Goal: Check status: Check status

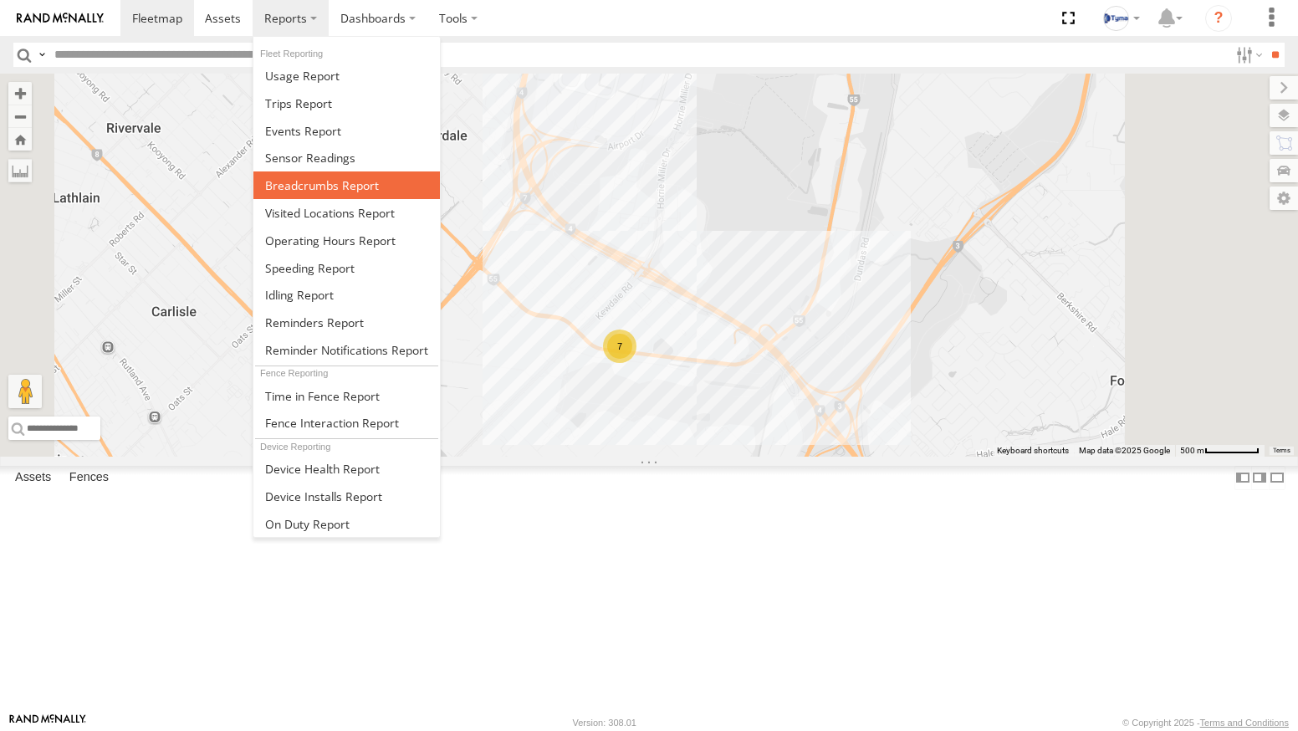
click at [306, 184] on span at bounding box center [322, 185] width 114 height 16
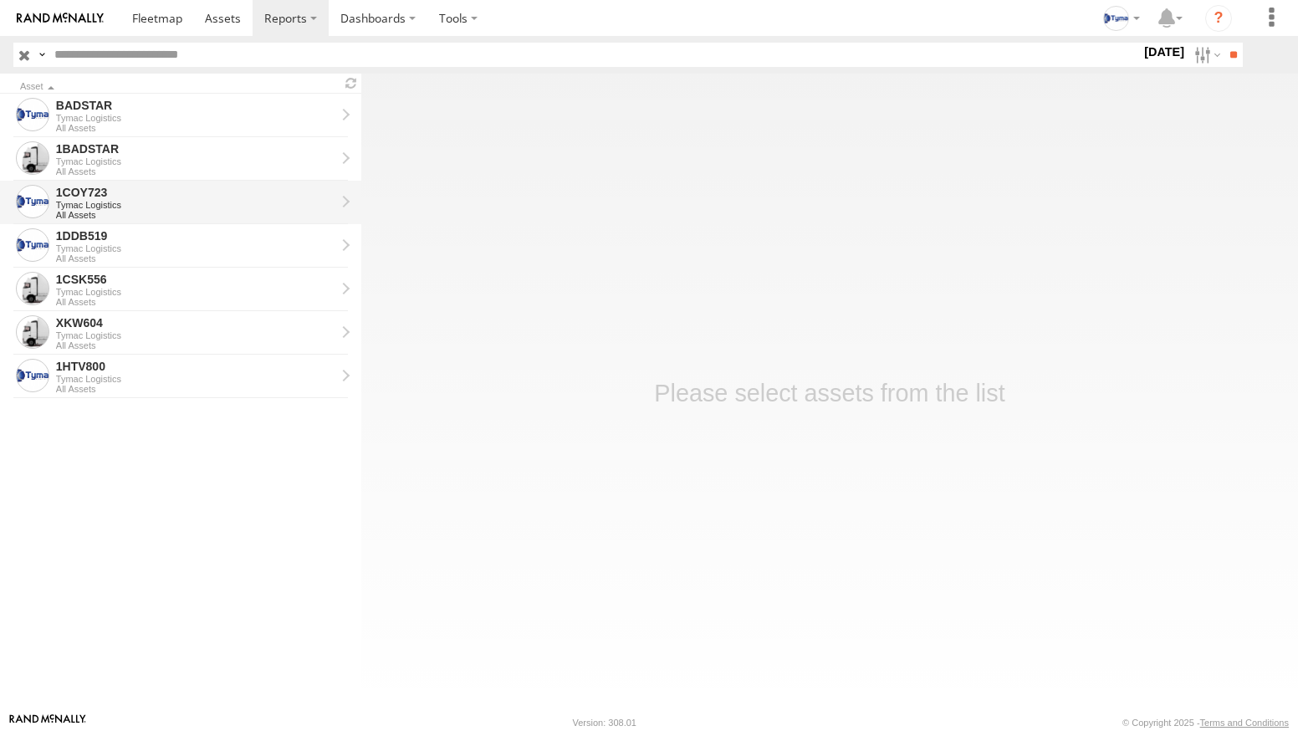
click at [131, 198] on div "1COY723" at bounding box center [195, 192] width 279 height 15
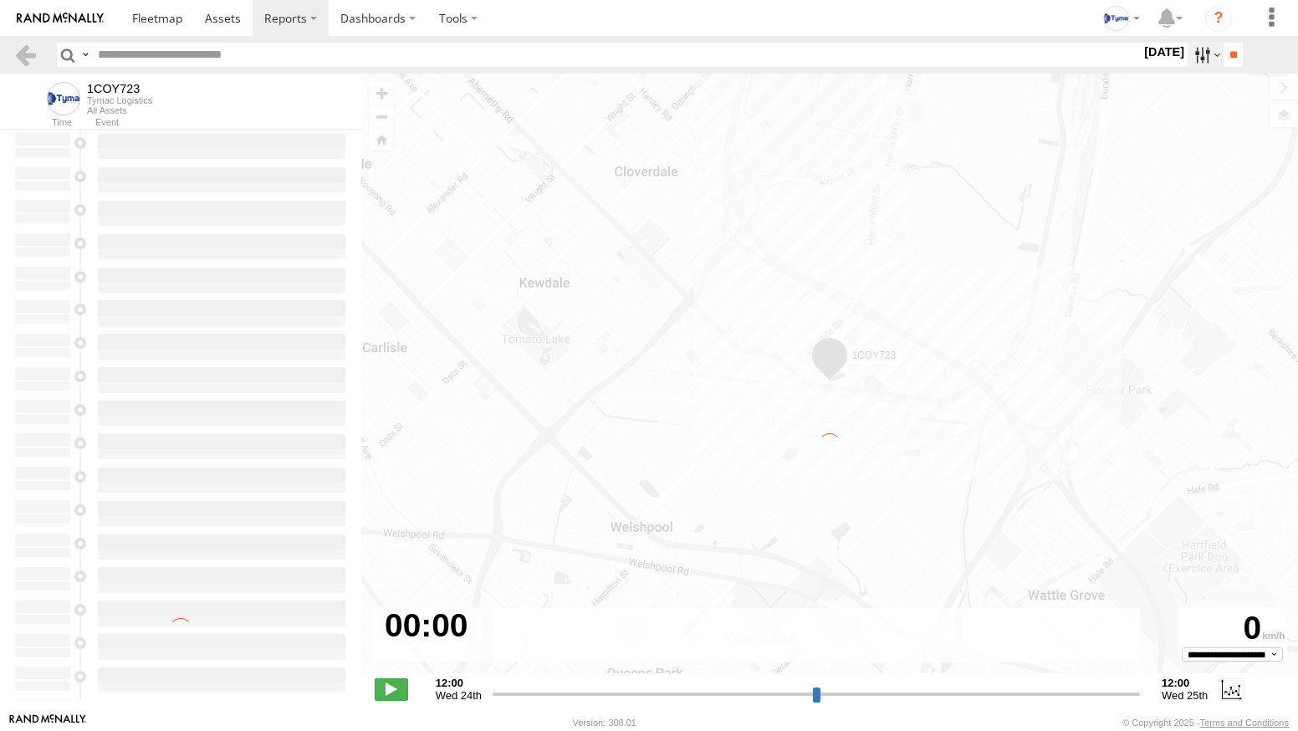
click at [1190, 54] on label at bounding box center [1205, 55] width 36 height 24
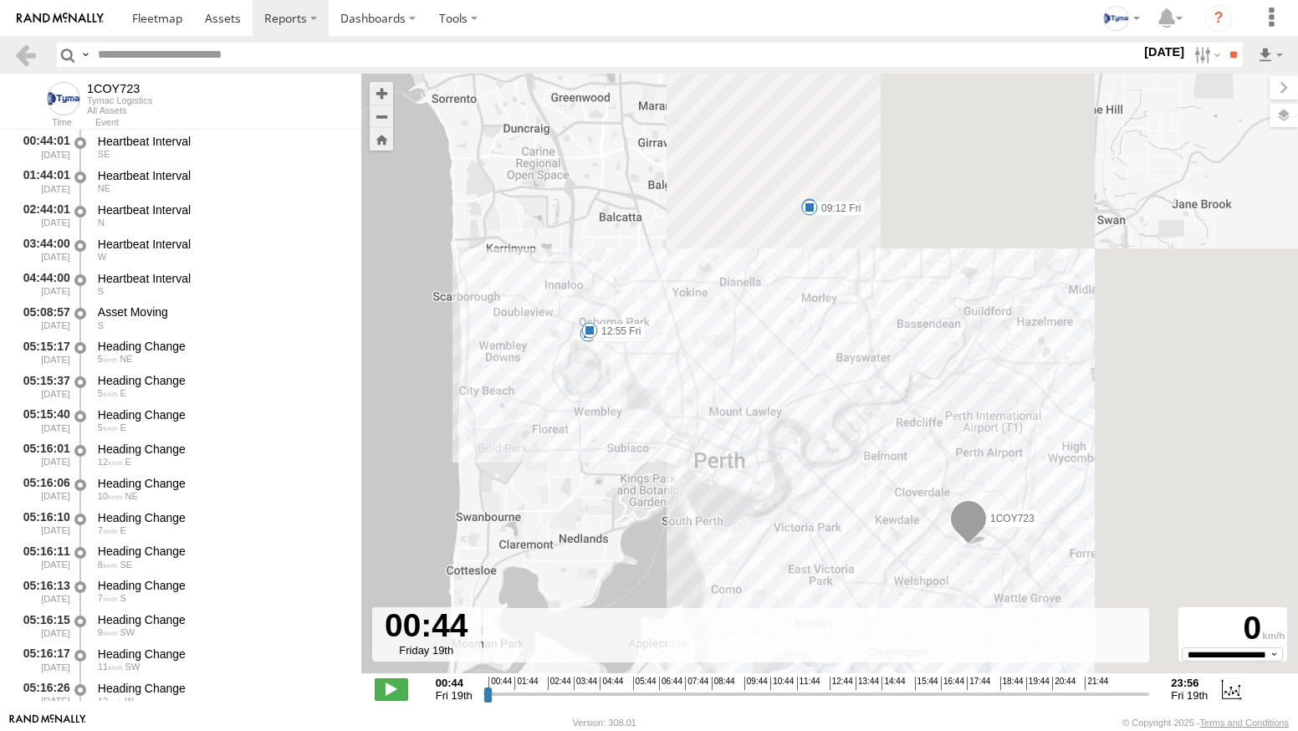
click at [0, 0] on label at bounding box center [0, 0] width 0 height 0
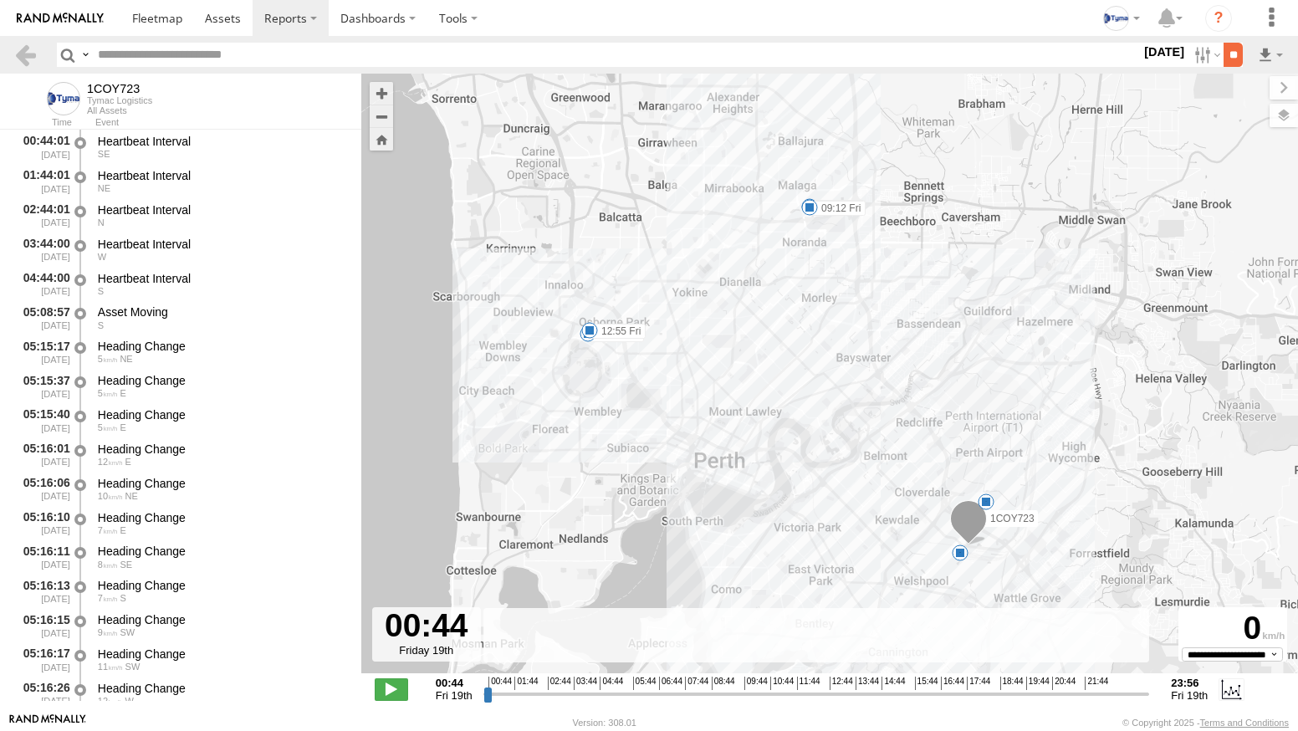
click at [1223, 56] on input "**" at bounding box center [1232, 55] width 19 height 24
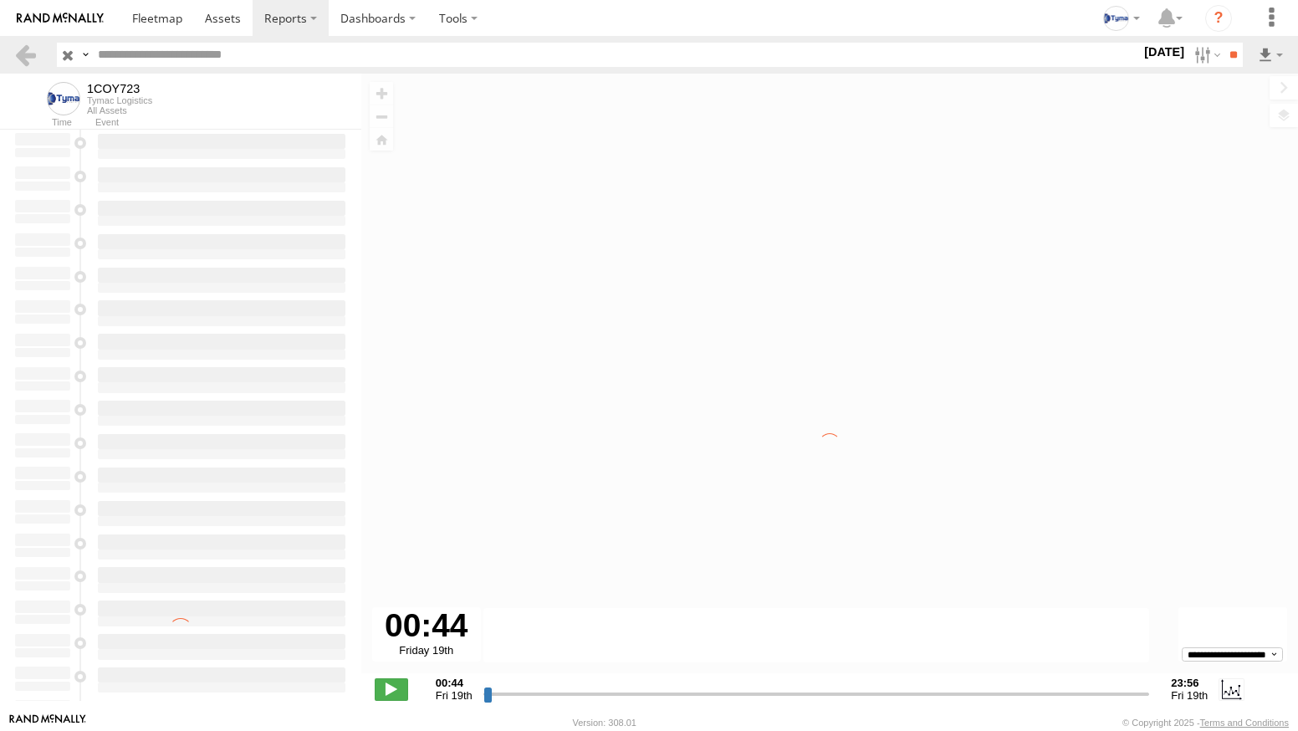
type input "**********"
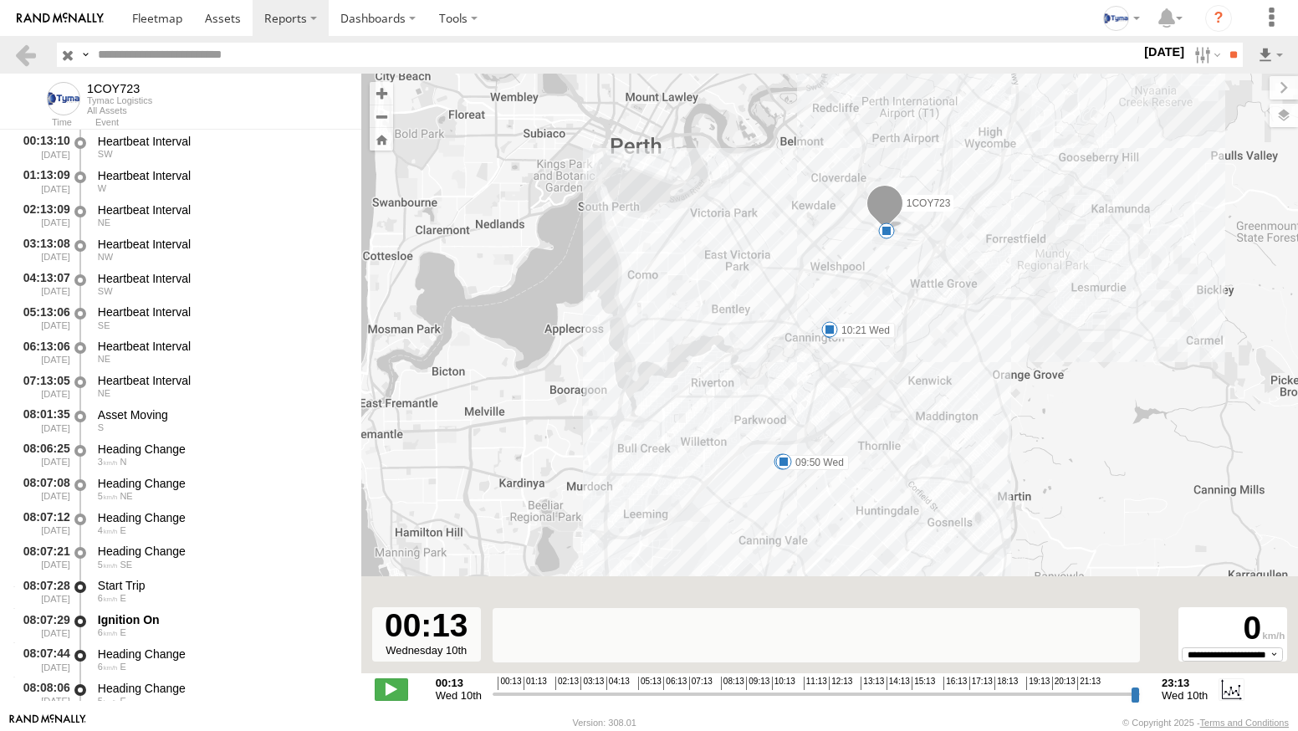
drag, startPoint x: 848, startPoint y: 548, endPoint x: 892, endPoint y: 422, distance: 133.8
click at [918, 405] on div "1COY723 08:33 Wed 09:50 Wed 10:09 Wed 10:21 Wed 11:43 Wed 11:49 Wed 11:53 Wed 1…" at bounding box center [829, 382] width 936 height 617
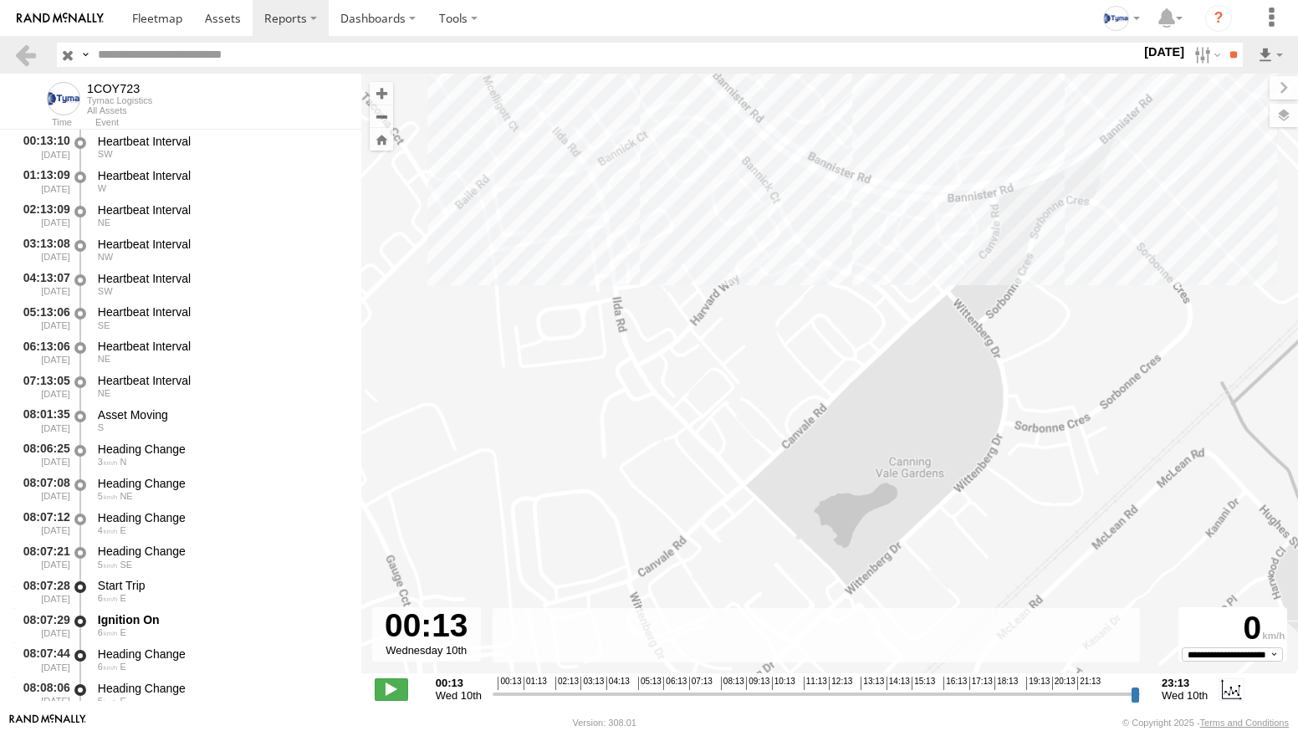
drag, startPoint x: 705, startPoint y: 334, endPoint x: 763, endPoint y: 487, distance: 163.0
click at [763, 487] on div "1COY723 08:33 Wed 09:50 Wed 10:09 Wed 10:21 Wed 11:43 Wed 11:49 Wed 11:53 Wed 1…" at bounding box center [829, 382] width 936 height 617
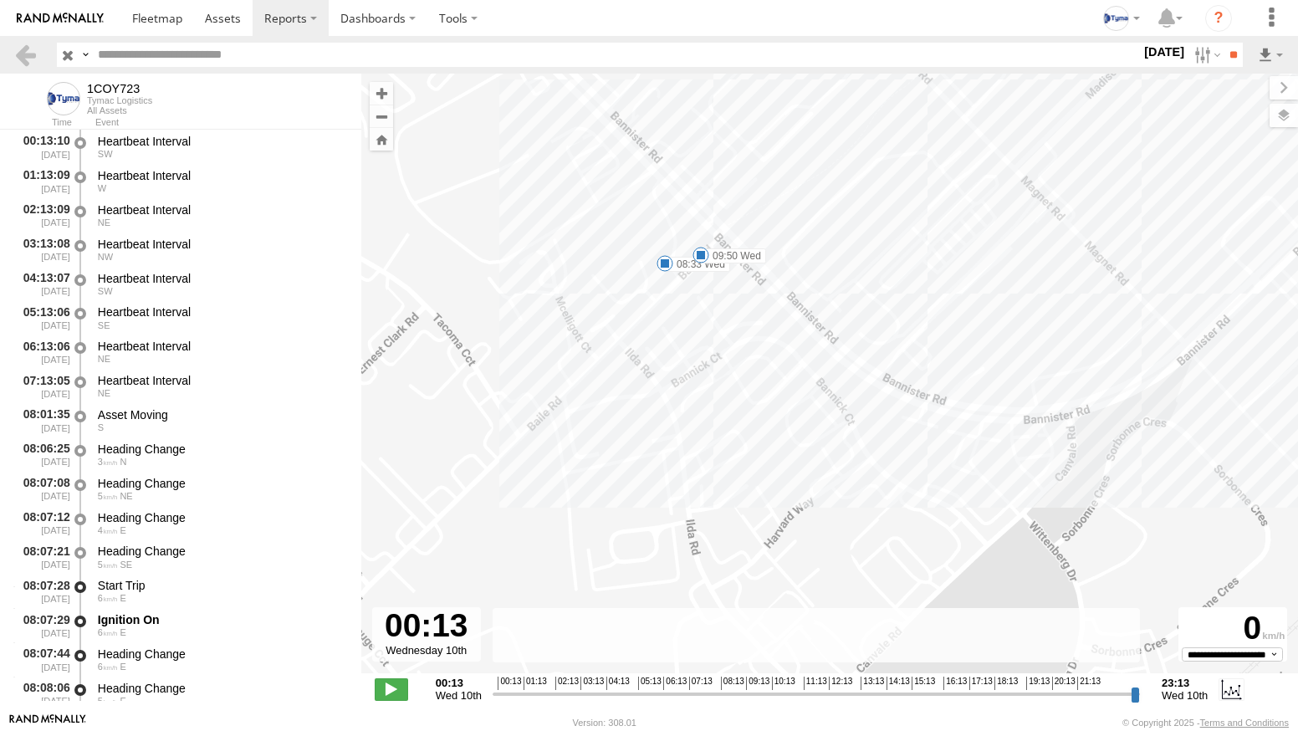
drag, startPoint x: 700, startPoint y: 297, endPoint x: 709, endPoint y: 329, distance: 33.9
click at [709, 329] on div "1COY723 08:33 Wed 09:50 Wed 10:09 Wed 10:21 Wed 11:43 Wed 11:49 Wed 11:53 Wed 1…" at bounding box center [829, 382] width 936 height 617
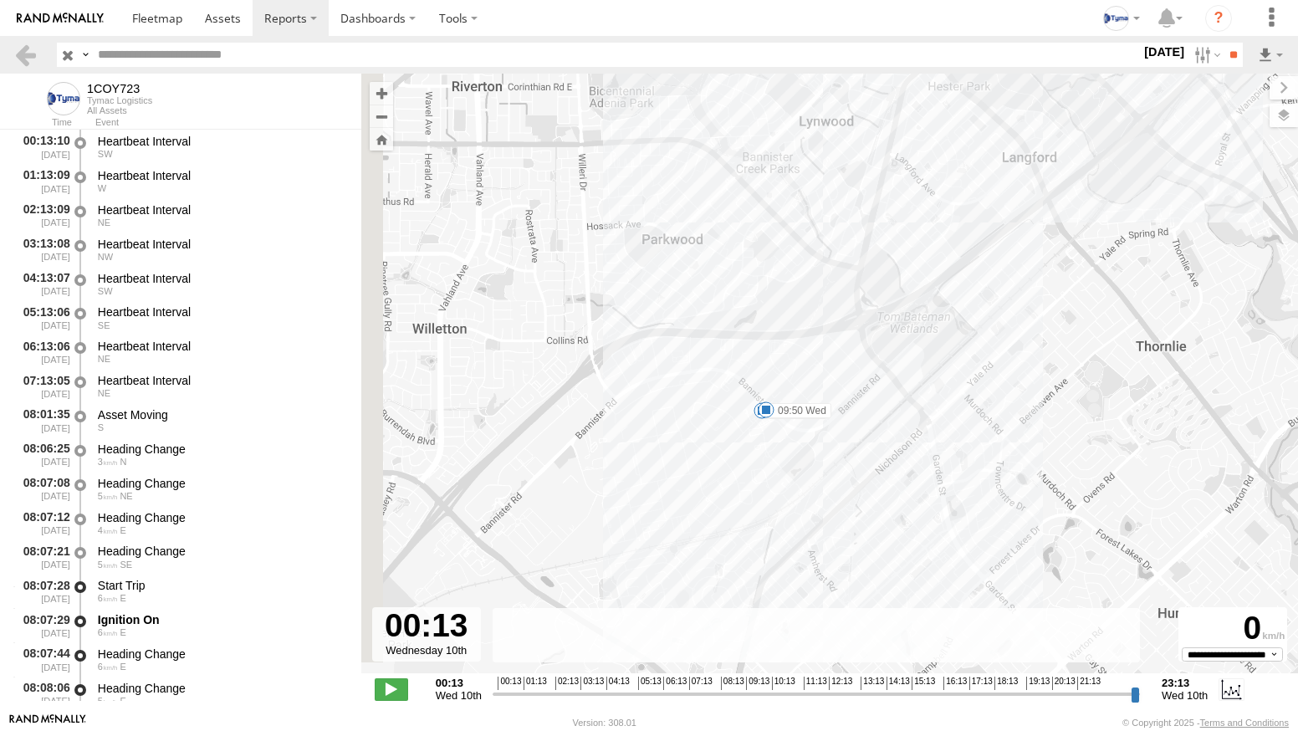
drag, startPoint x: 890, startPoint y: 247, endPoint x: 852, endPoint y: 428, distance: 184.6
click at [853, 428] on div "1COY723 08:33 Wed 09:50 Wed 10:09 Wed 10:21 Wed 11:43 Wed 11:49 Wed 11:53 Wed 1…" at bounding box center [829, 382] width 936 height 617
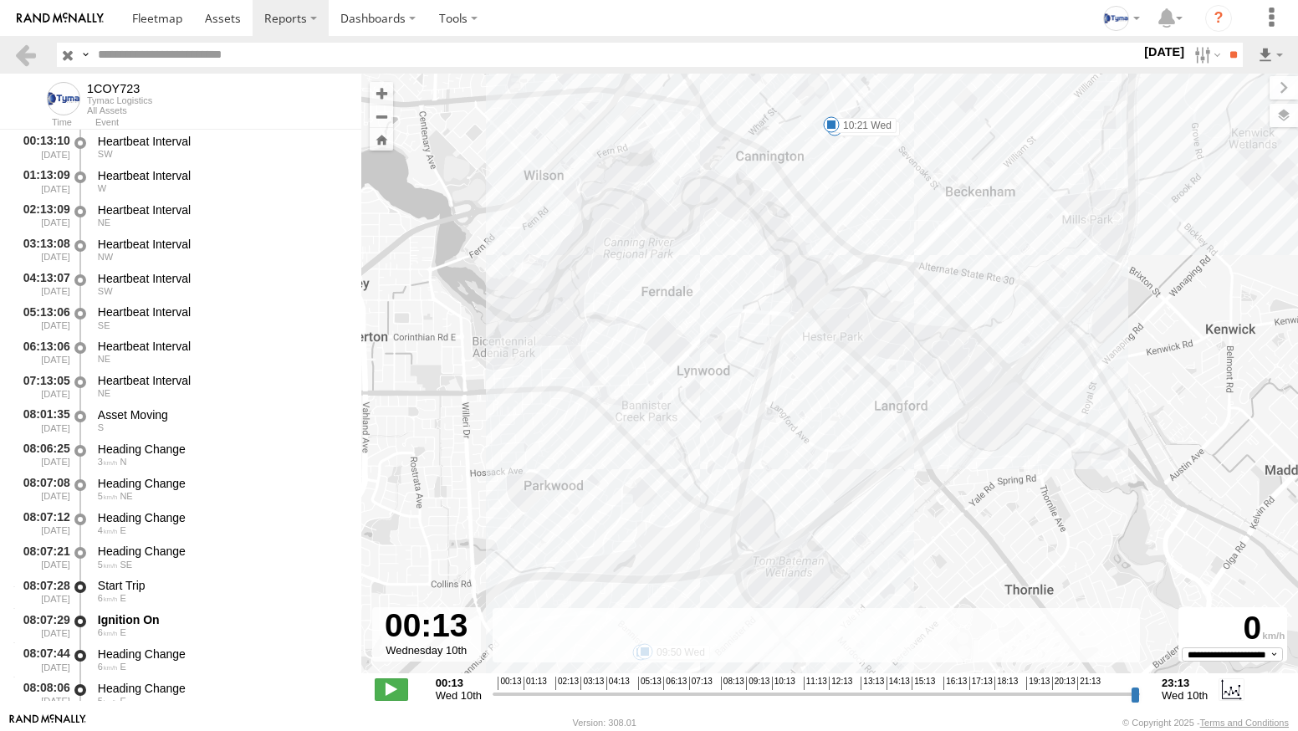
drag, startPoint x: 922, startPoint y: 260, endPoint x: 792, endPoint y: 417, distance: 204.2
click at [792, 416] on div "1COY723 08:33 Wed 09:50 Wed 10:09 Wed 10:21 Wed 11:43 Wed 11:49 Wed 11:53 Wed 1…" at bounding box center [829, 382] width 936 height 617
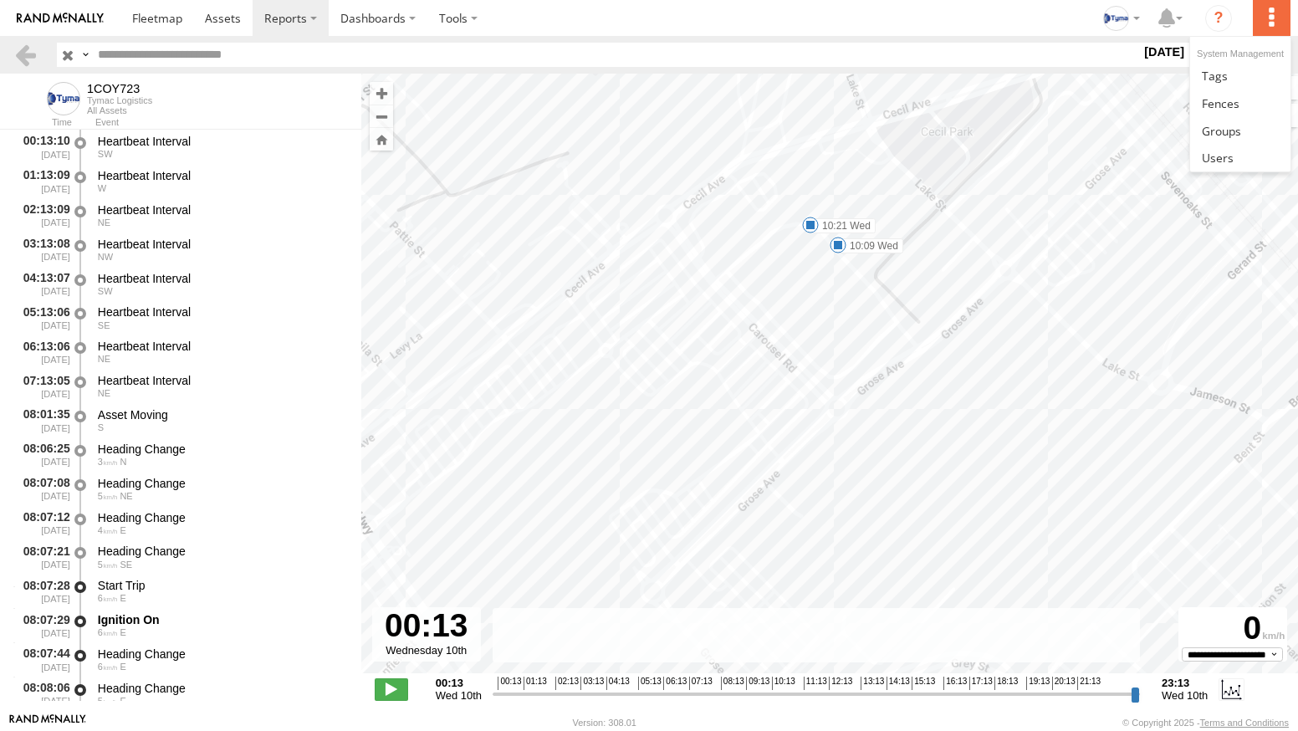
click at [1273, 28] on label at bounding box center [1270, 18] width 37 height 36
click at [1050, 283] on div "1COY723 08:33 Wed 09:50 Wed 10:09 Wed 10:21 Wed 11:43 Wed 11:49 Wed 11:53 Wed 1…" at bounding box center [829, 382] width 936 height 617
click at [1277, 52] on label at bounding box center [1270, 55] width 28 height 24
click at [1267, 57] on label at bounding box center [1270, 55] width 28 height 24
click at [1276, 120] on label at bounding box center [1267, 115] width 61 height 23
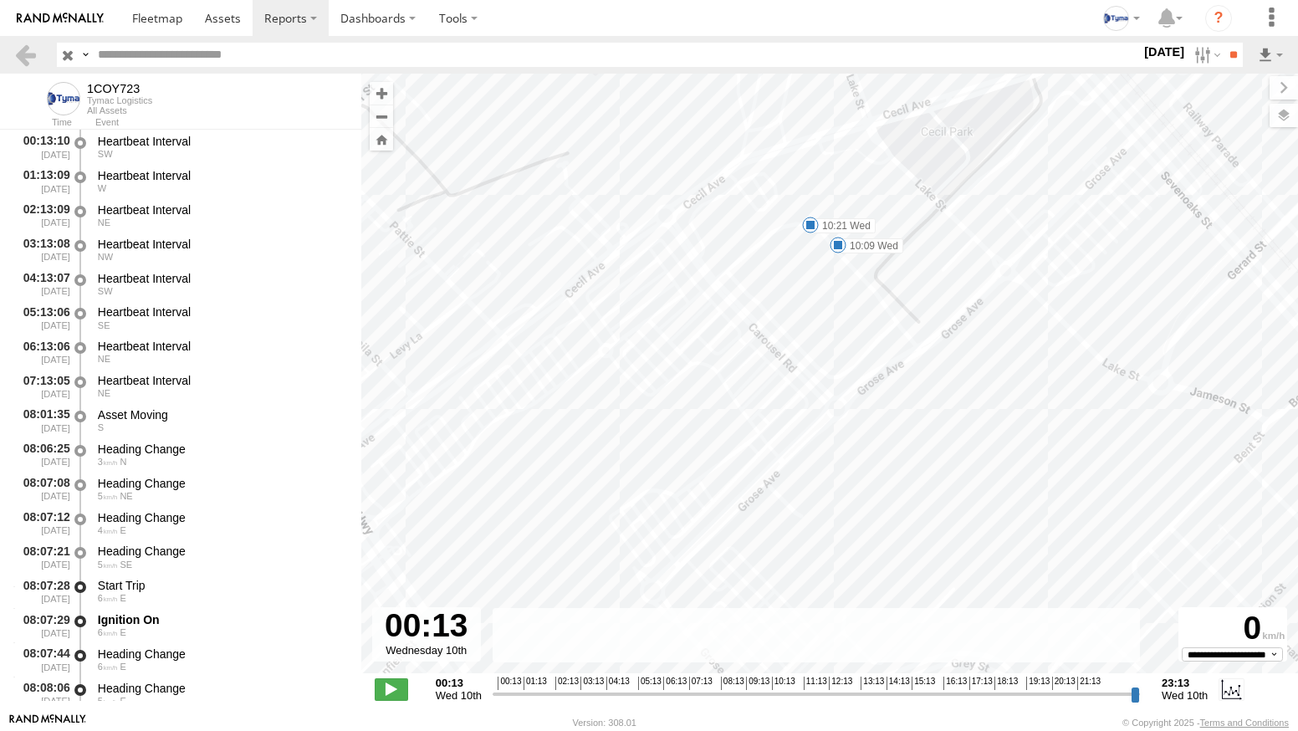
click at [0, 0] on span "Basemaps" at bounding box center [0, 0] width 0 height 0
drag, startPoint x: 1135, startPoint y: 99, endPoint x: 1091, endPoint y: 102, distance: 44.4
click at [0, 0] on label at bounding box center [0, 0] width 0 height 0
click at [0, 0] on span "Satellite + Roadmap" at bounding box center [0, 0] width 0 height 0
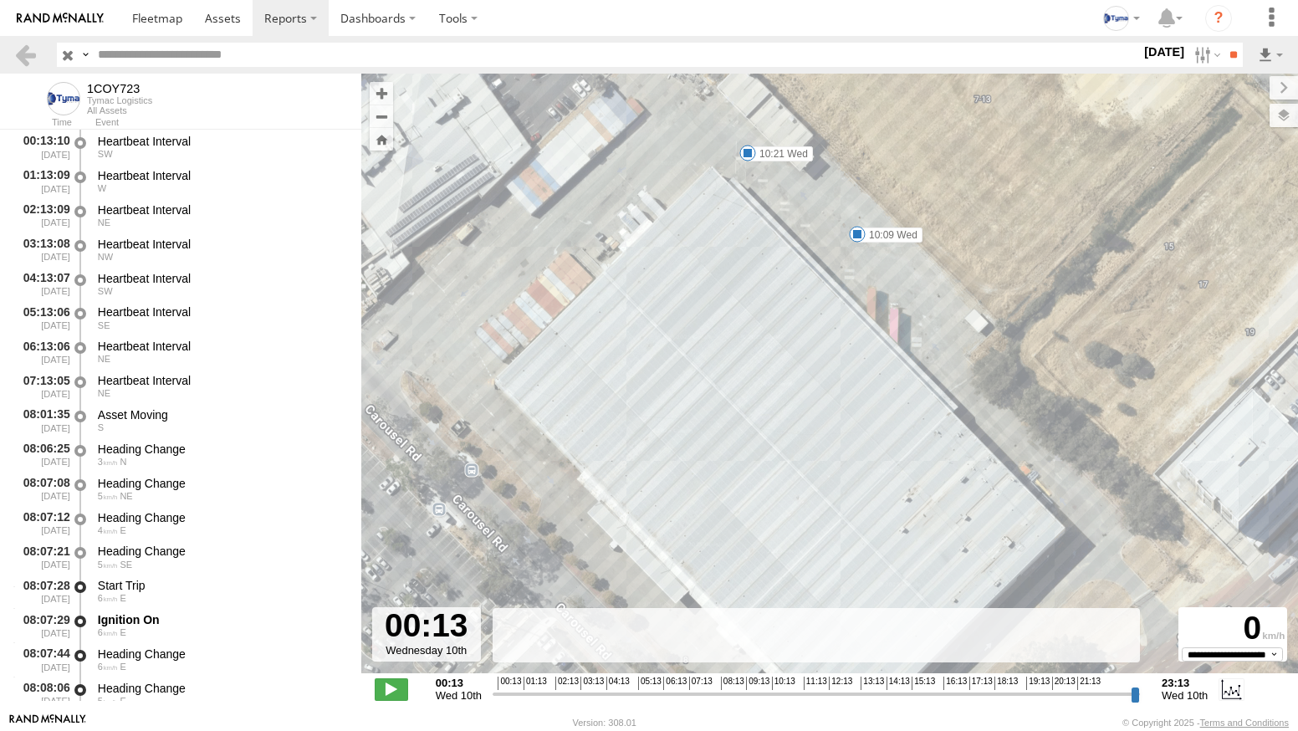
drag, startPoint x: 742, startPoint y: 165, endPoint x: 709, endPoint y: 248, distance: 90.0
click at [709, 248] on div "1COY723 08:33 Wed 09:50 Wed 10:09 Wed 10:21 Wed 11:43 Wed 11:49 Wed 11:53 Wed 1…" at bounding box center [829, 382] width 936 height 617
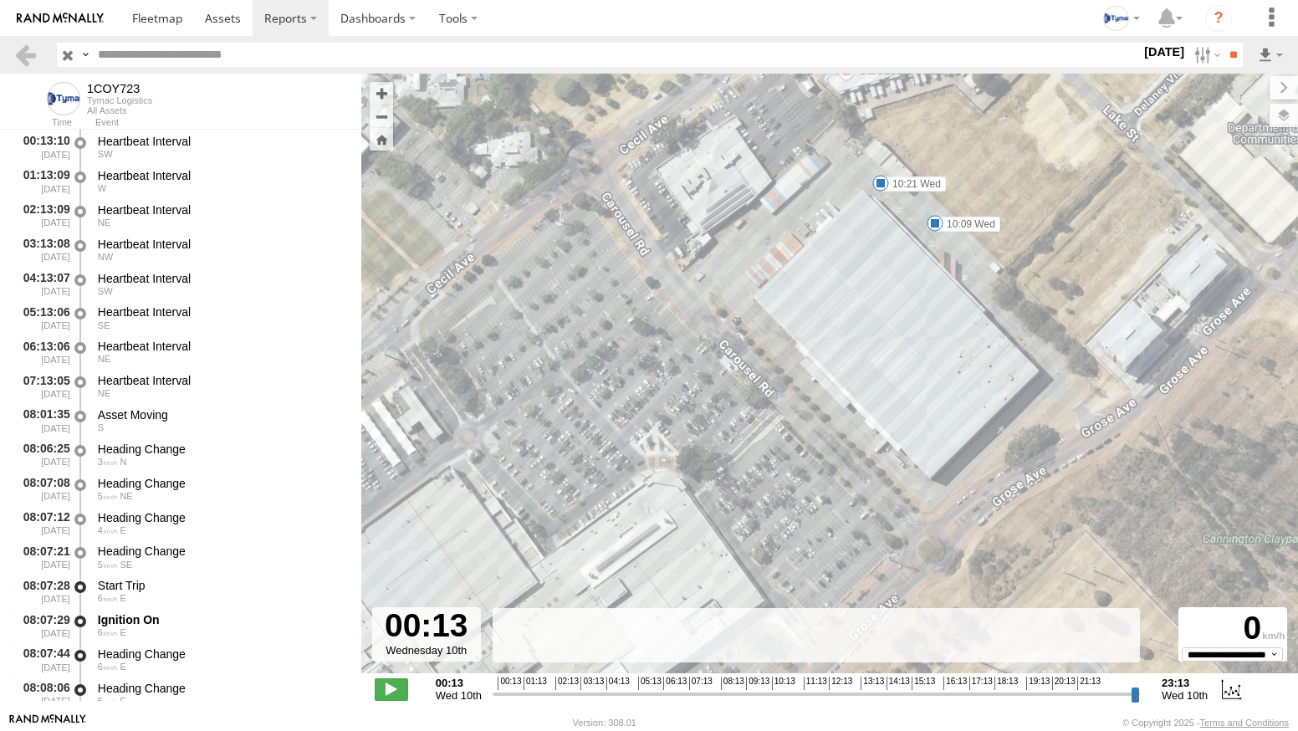
drag, startPoint x: 819, startPoint y: 354, endPoint x: 894, endPoint y: 340, distance: 75.6
click at [894, 340] on div "1COY723 08:33 Wed 09:50 Wed 10:09 Wed 10:21 Wed 11:43 Wed 11:49 Wed 11:53 Wed 1…" at bounding box center [829, 382] width 936 height 617
